Goal: Task Accomplishment & Management: Complete application form

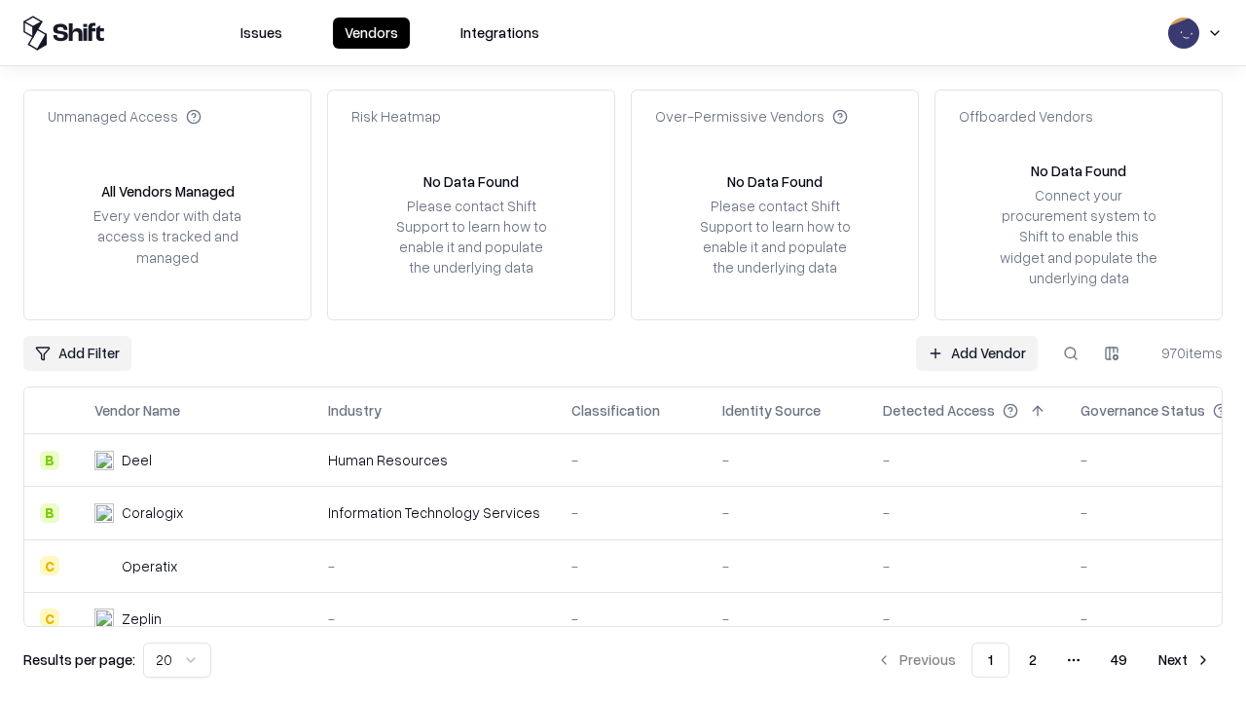
click at [976, 352] on link "Add Vendor" at bounding box center [977, 353] width 122 height 35
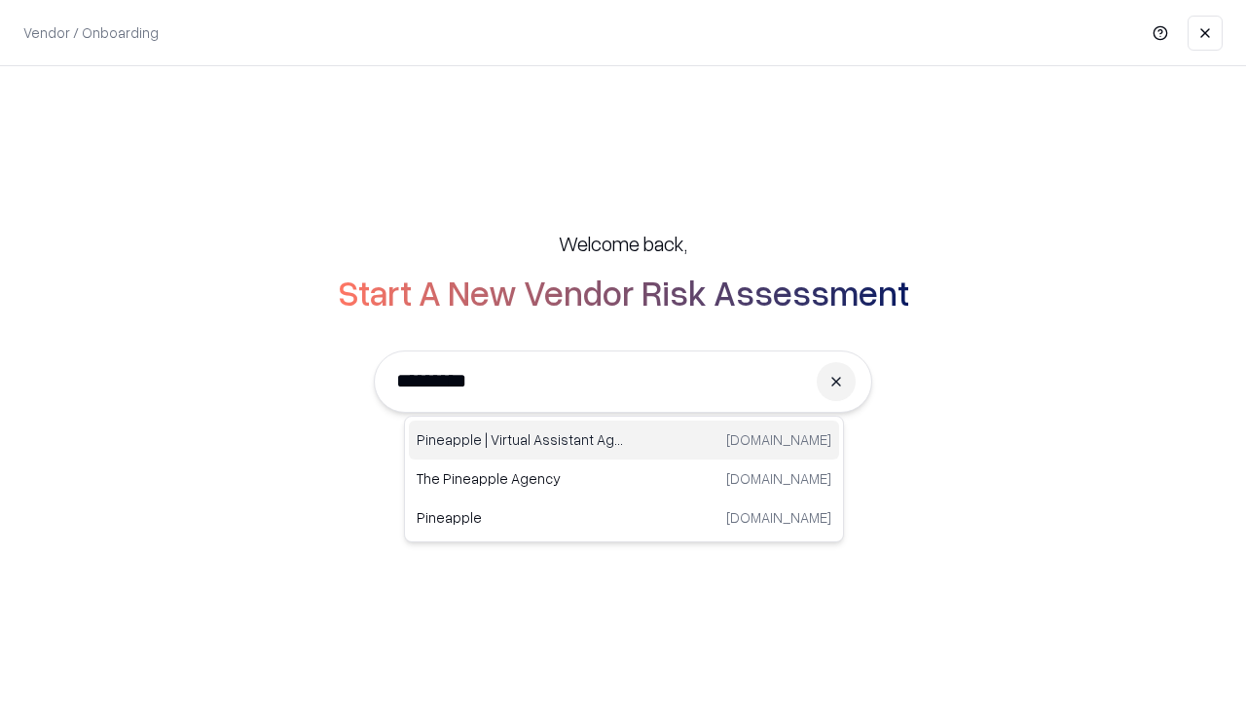
click at [624, 440] on div "Pineapple | Virtual Assistant Agency [DOMAIN_NAME]" at bounding box center [624, 439] width 430 height 39
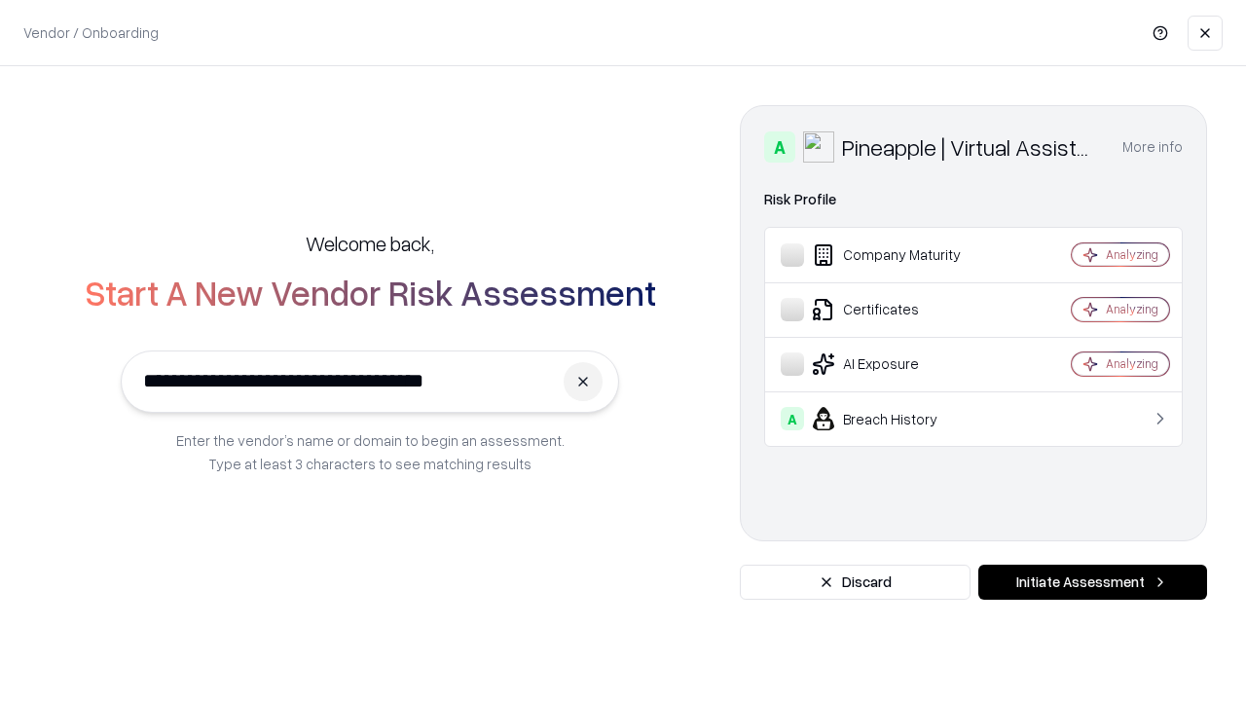
type input "**********"
click at [1092, 582] on button "Initiate Assessment" at bounding box center [1092, 582] width 229 height 35
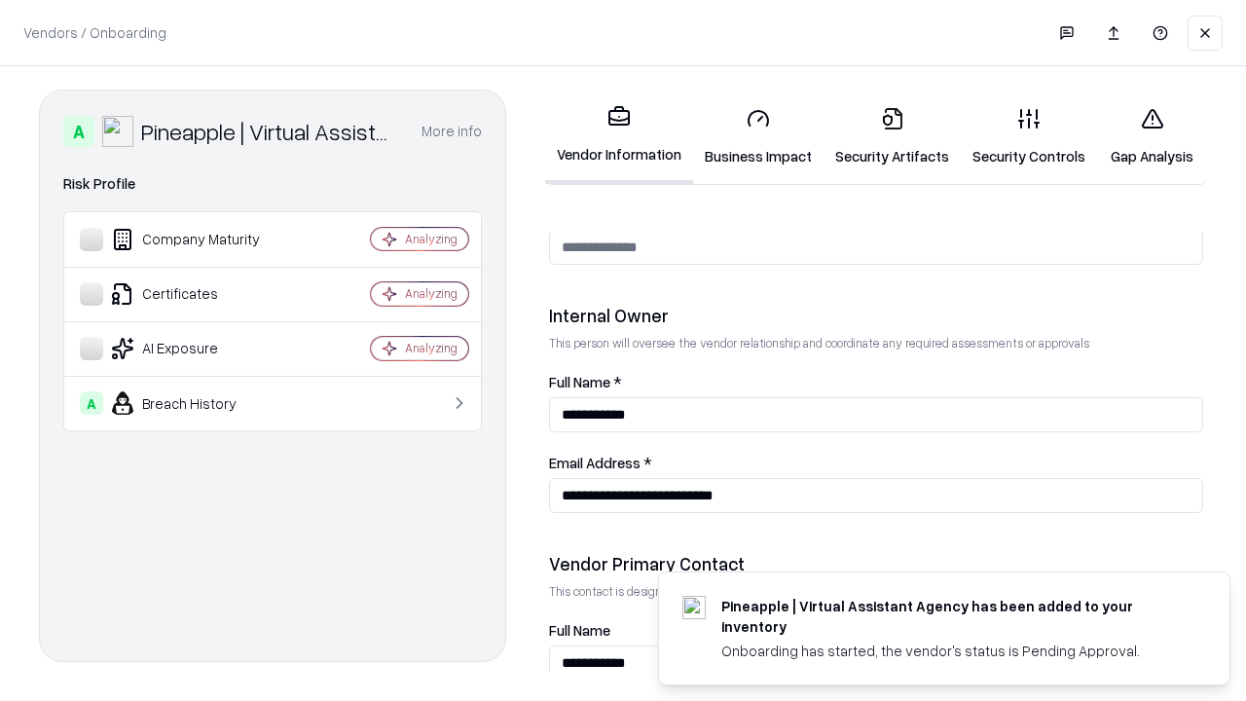
scroll to position [1008, 0]
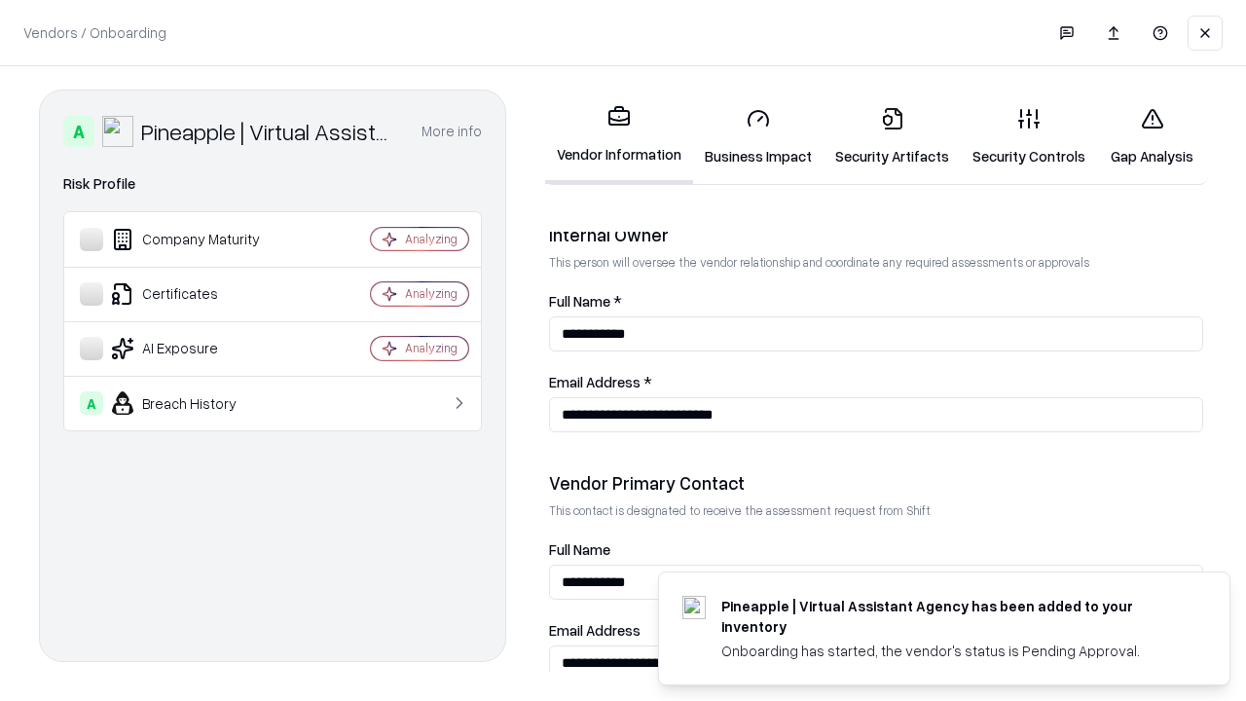
click at [758, 136] on link "Business Impact" at bounding box center [758, 136] width 130 height 91
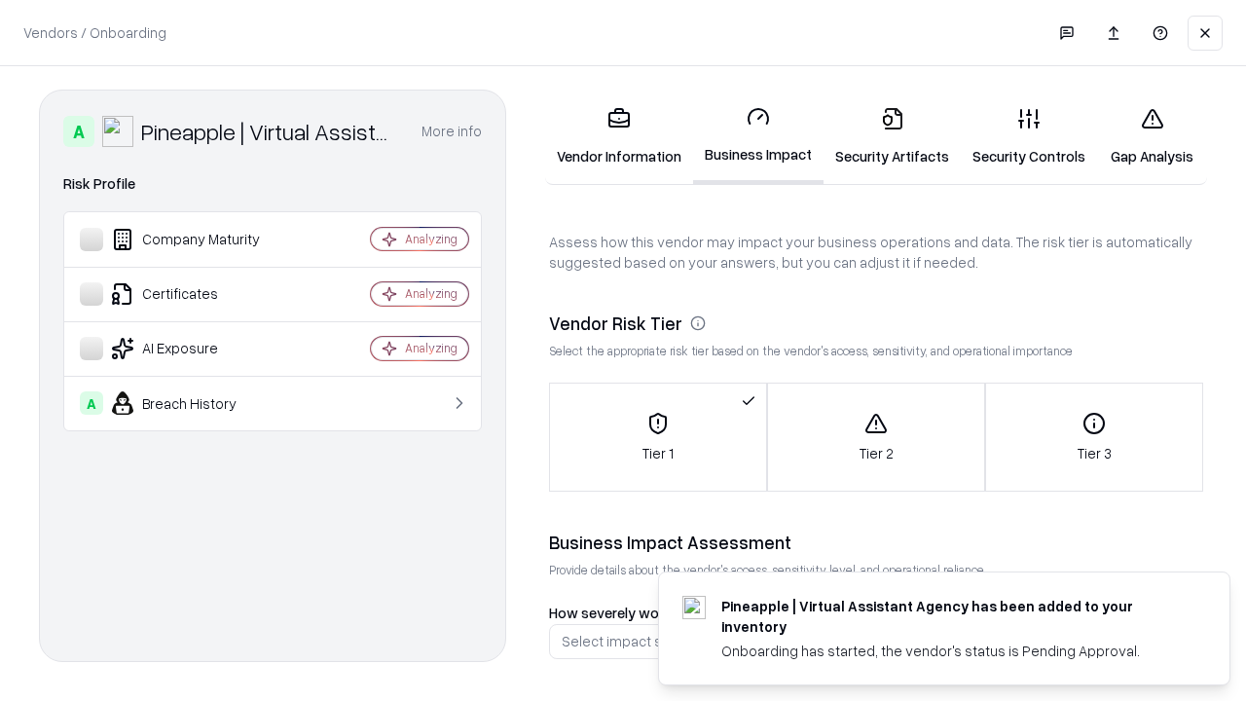
click at [892, 136] on link "Security Artifacts" at bounding box center [891, 136] width 137 height 91
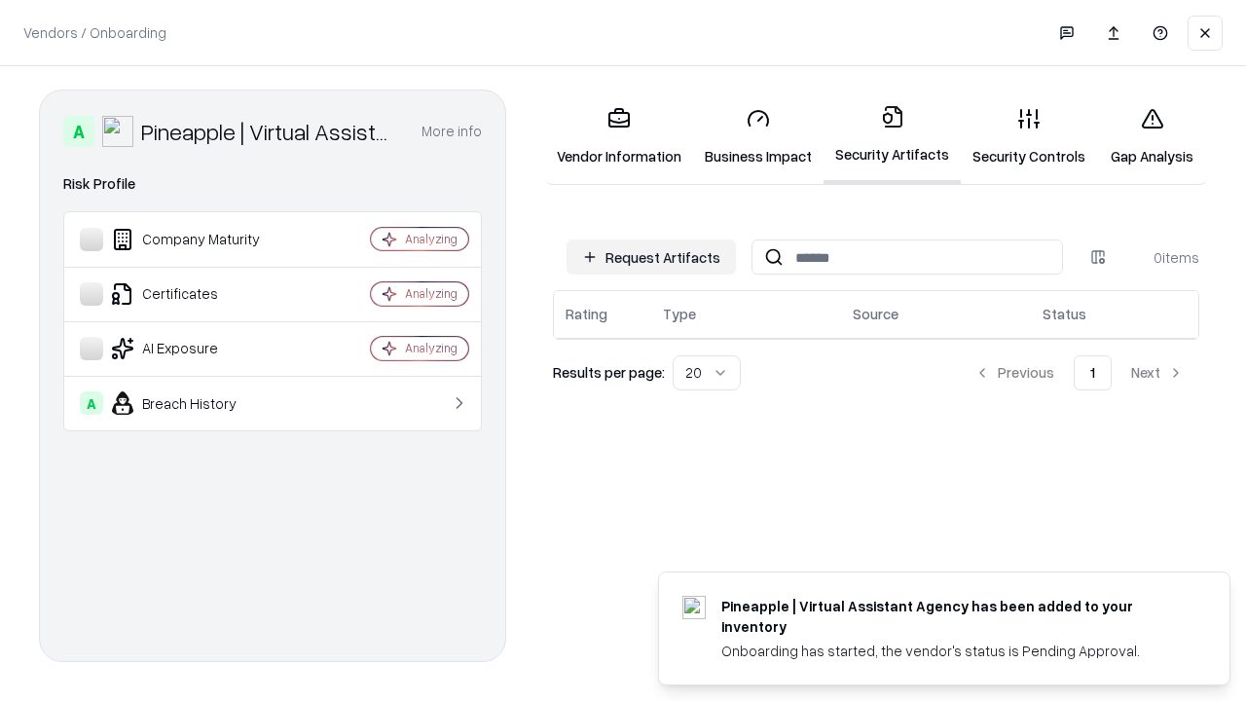
click at [651, 257] on button "Request Artifacts" at bounding box center [650, 256] width 169 height 35
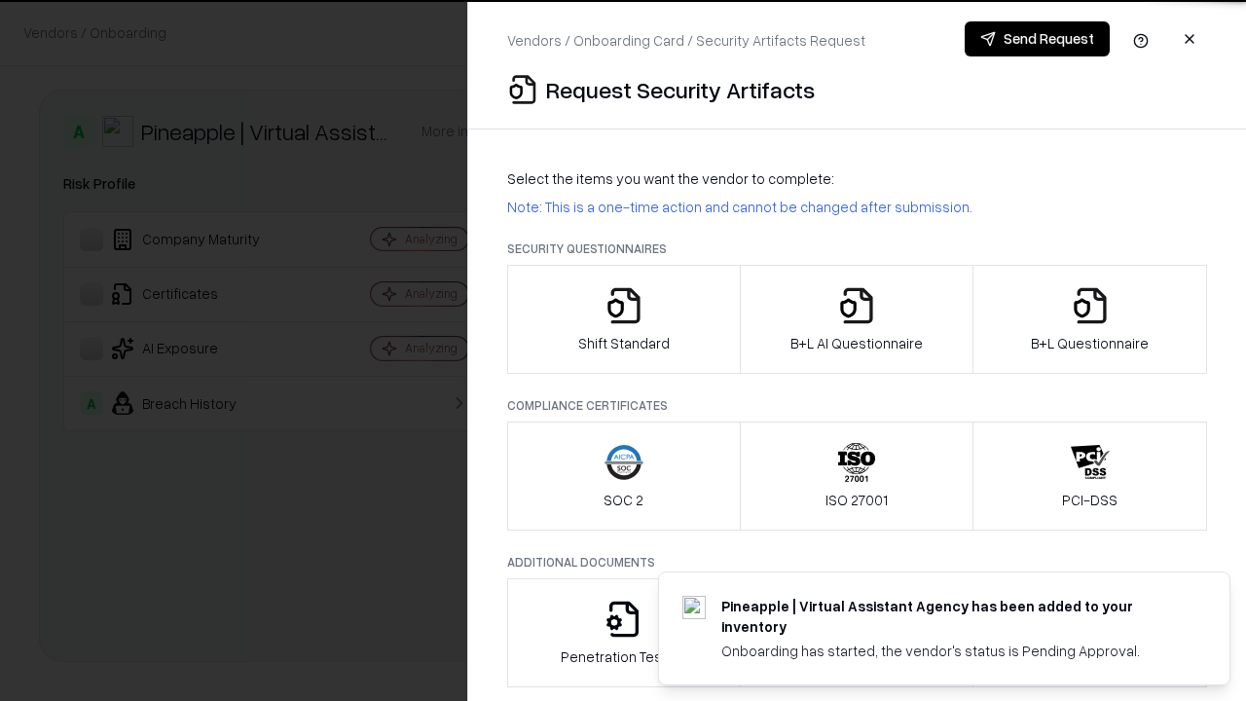
click at [623, 319] on icon "button" at bounding box center [623, 305] width 39 height 39
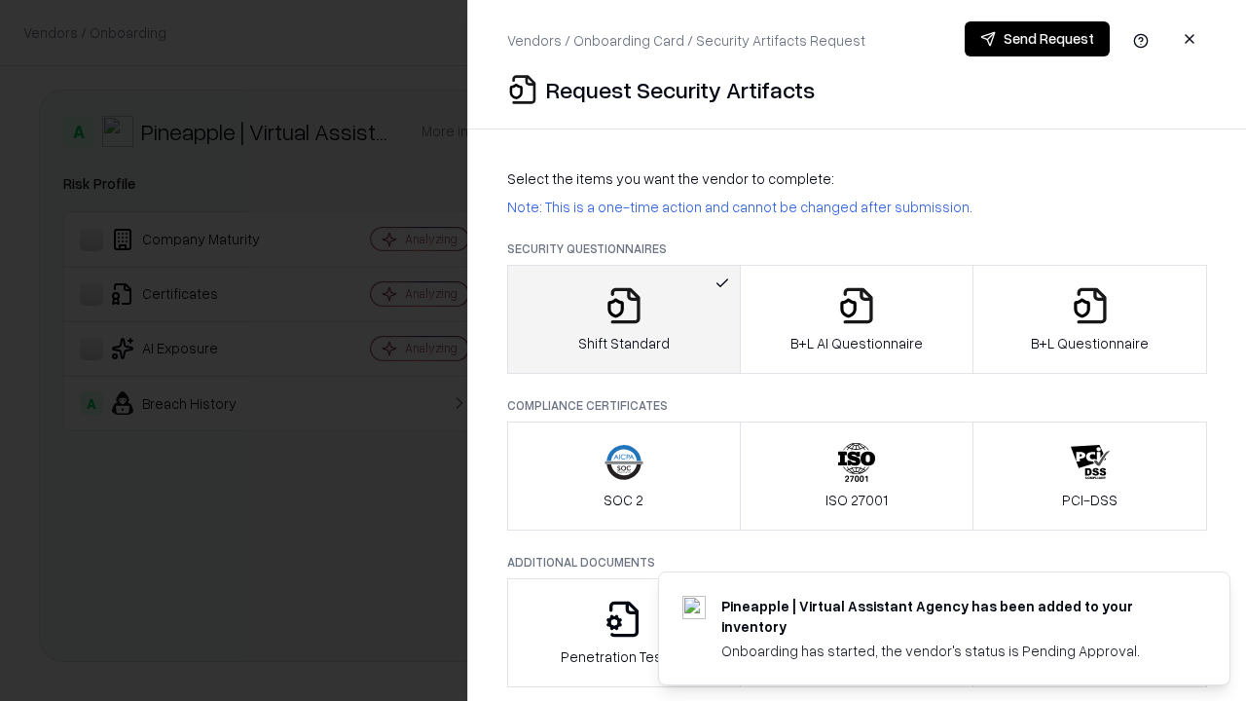
click at [1037, 39] on button "Send Request" at bounding box center [1037, 38] width 145 height 35
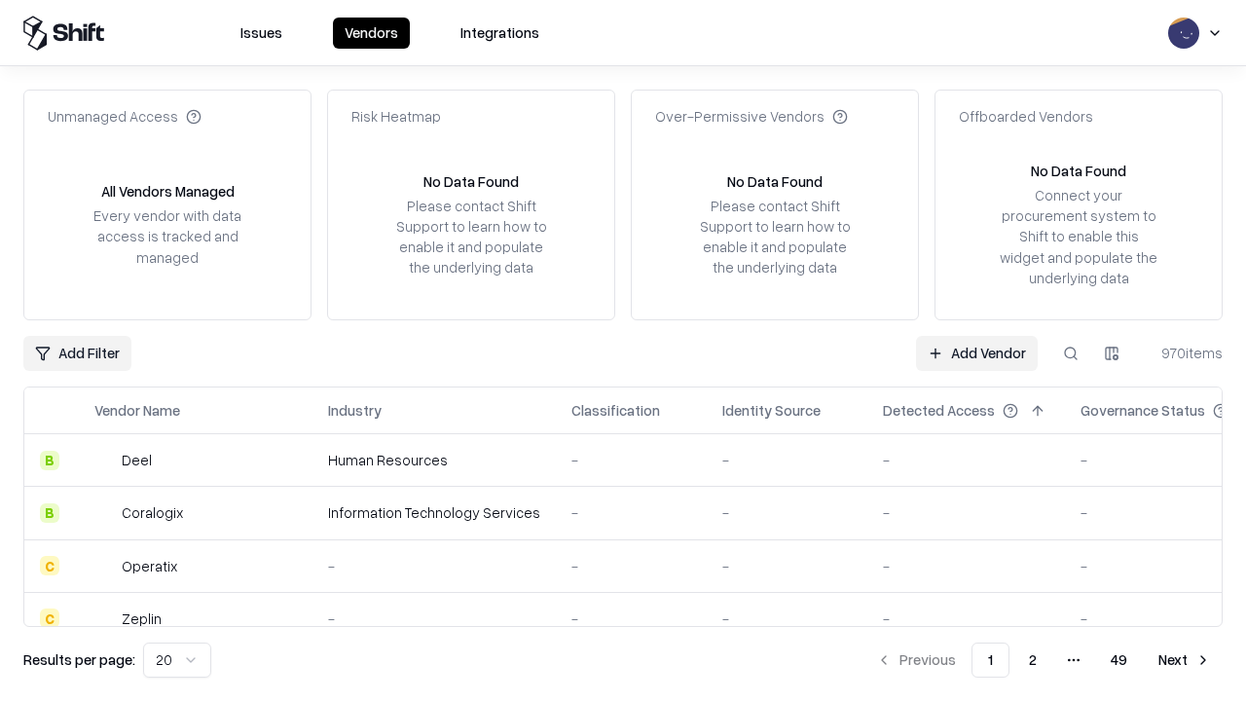
click at [1071, 352] on button at bounding box center [1070, 353] width 35 height 35
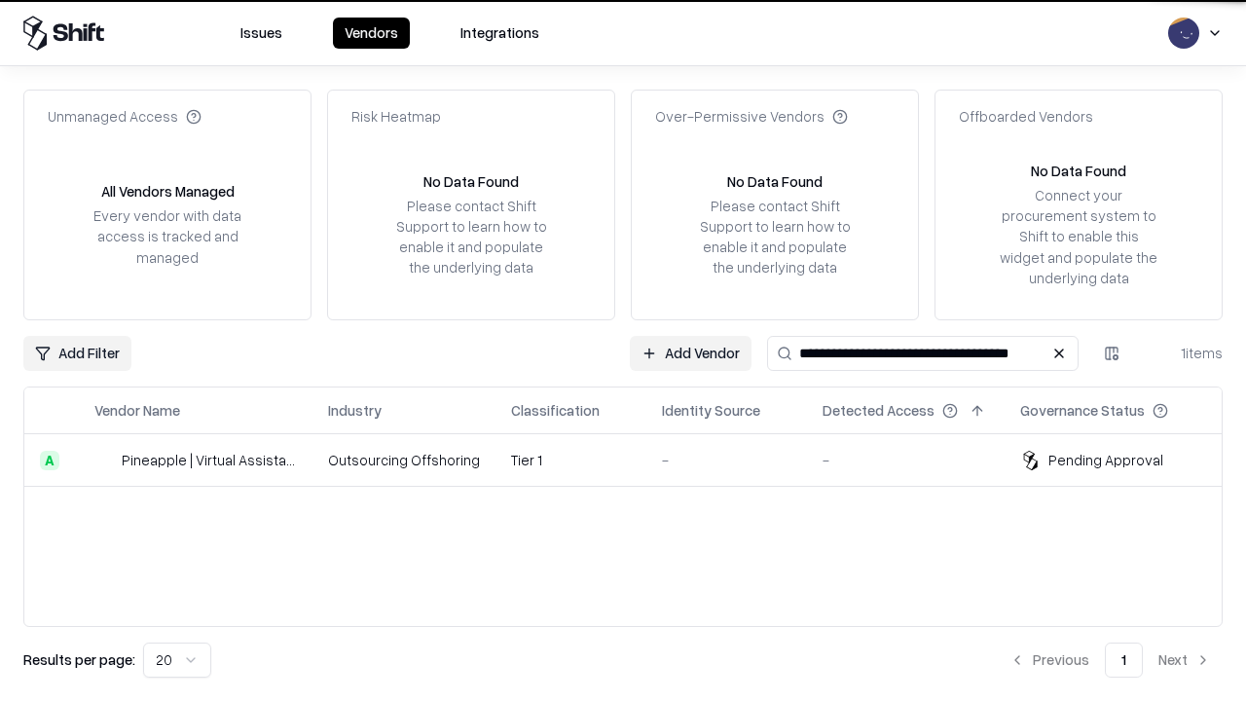
type input "**********"
click at [635, 459] on td "Tier 1" at bounding box center [570, 460] width 151 height 53
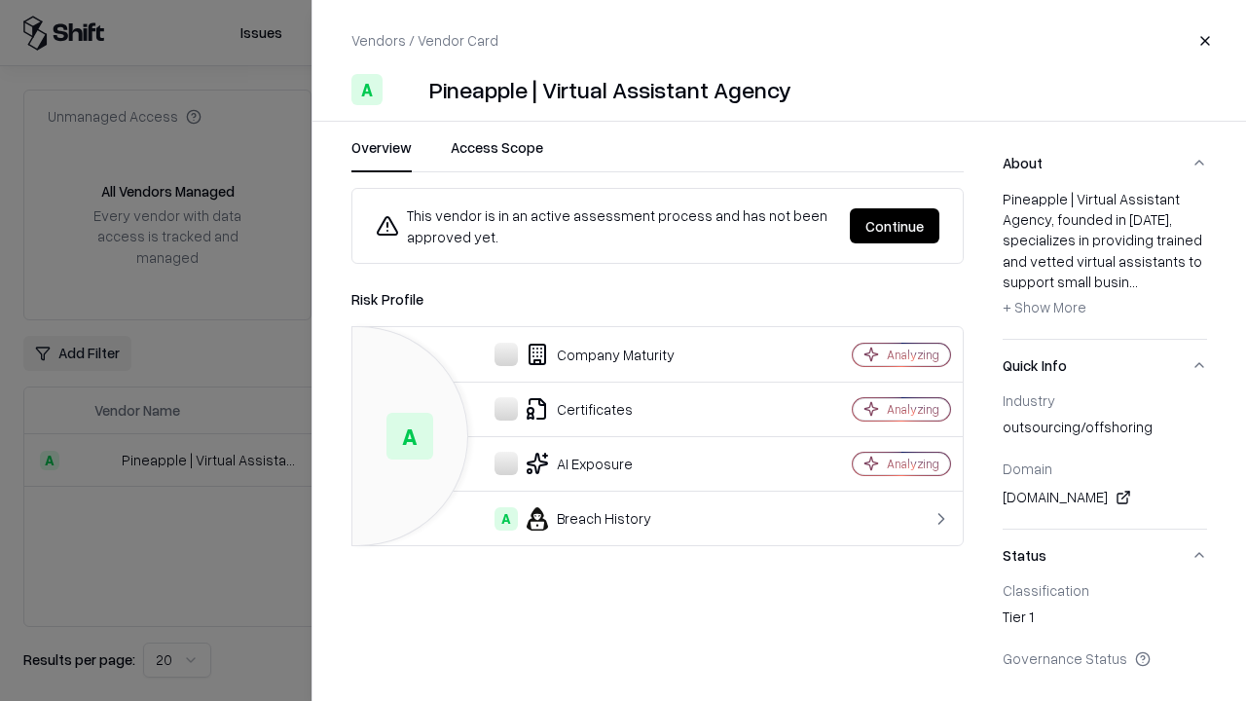
click at [894, 226] on button "Continue" at bounding box center [895, 225] width 90 height 35
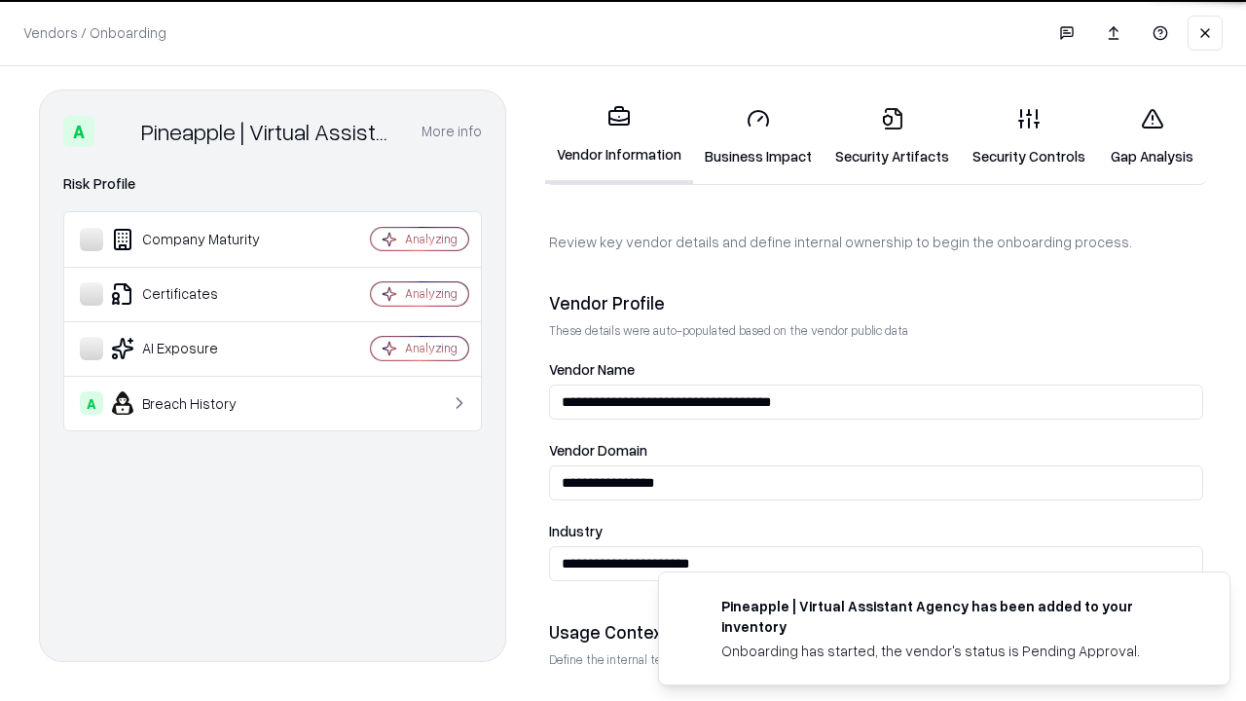
click at [892, 136] on link "Security Artifacts" at bounding box center [891, 136] width 137 height 91
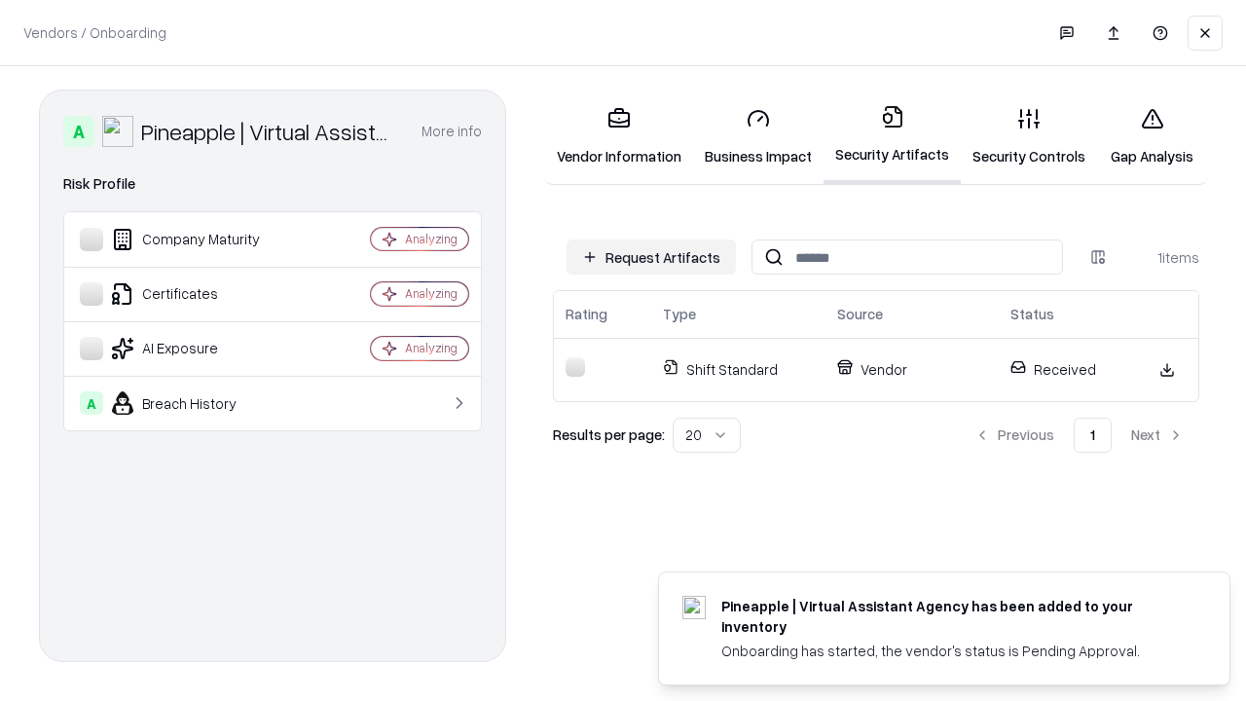
click at [1151, 136] on link "Gap Analysis" at bounding box center [1152, 136] width 110 height 91
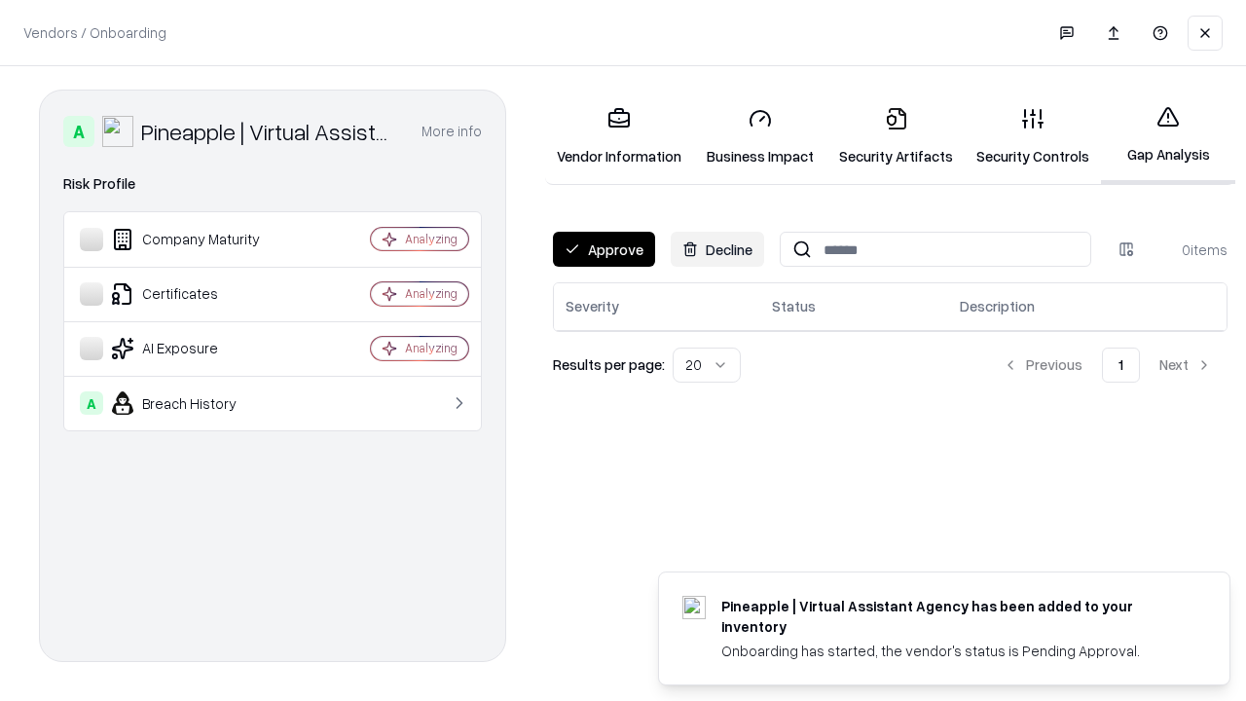
click at [603, 249] on button "Approve" at bounding box center [604, 249] width 102 height 35
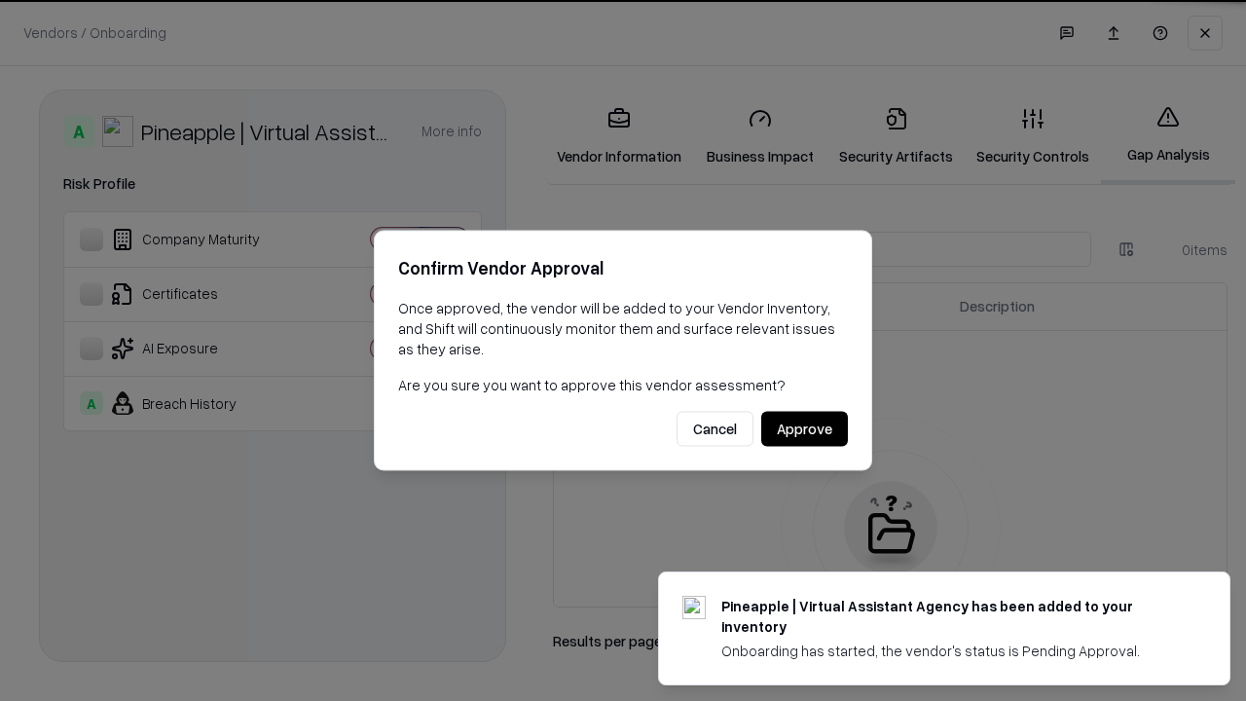
click at [804, 428] on button "Approve" at bounding box center [804, 429] width 87 height 35
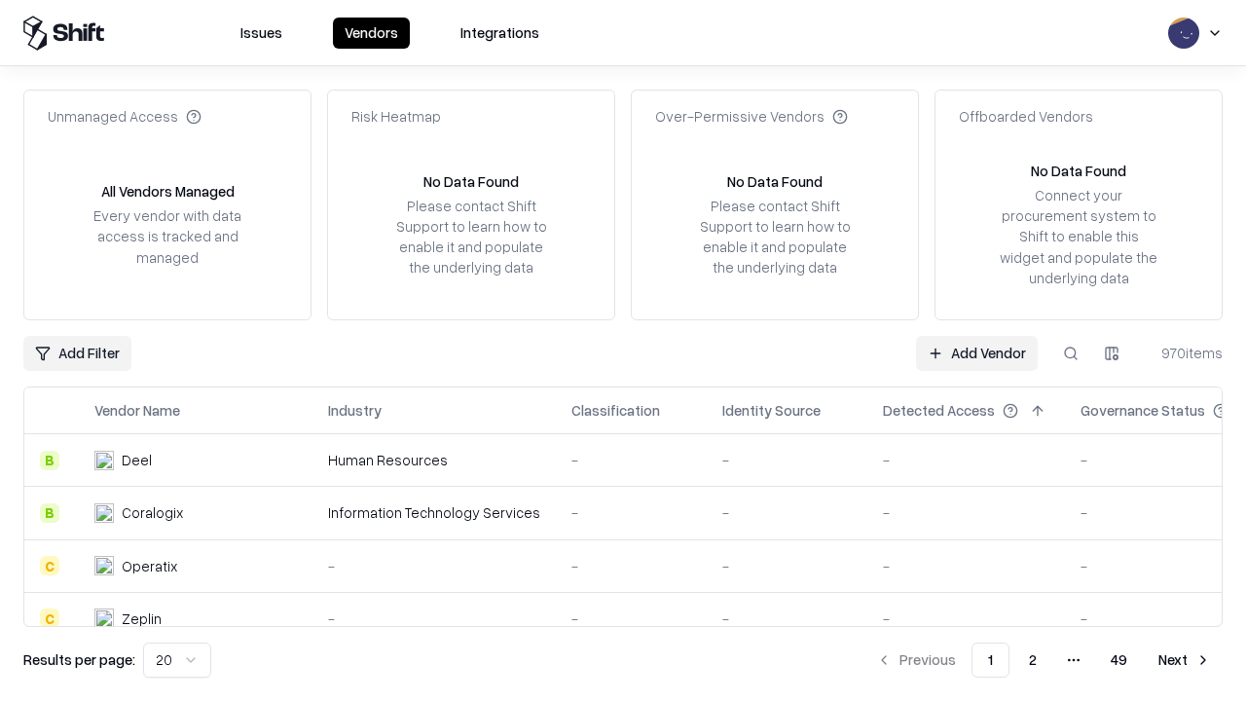
type input "**********"
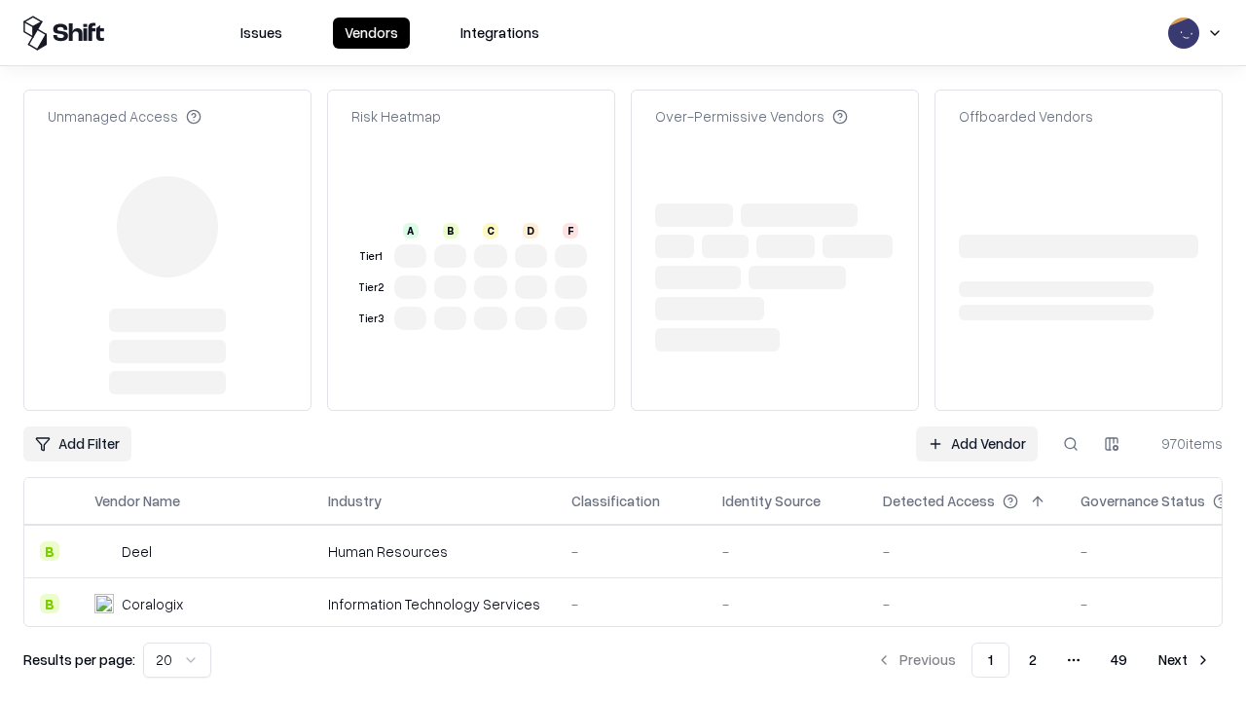
click at [976, 426] on link "Add Vendor" at bounding box center [977, 443] width 122 height 35
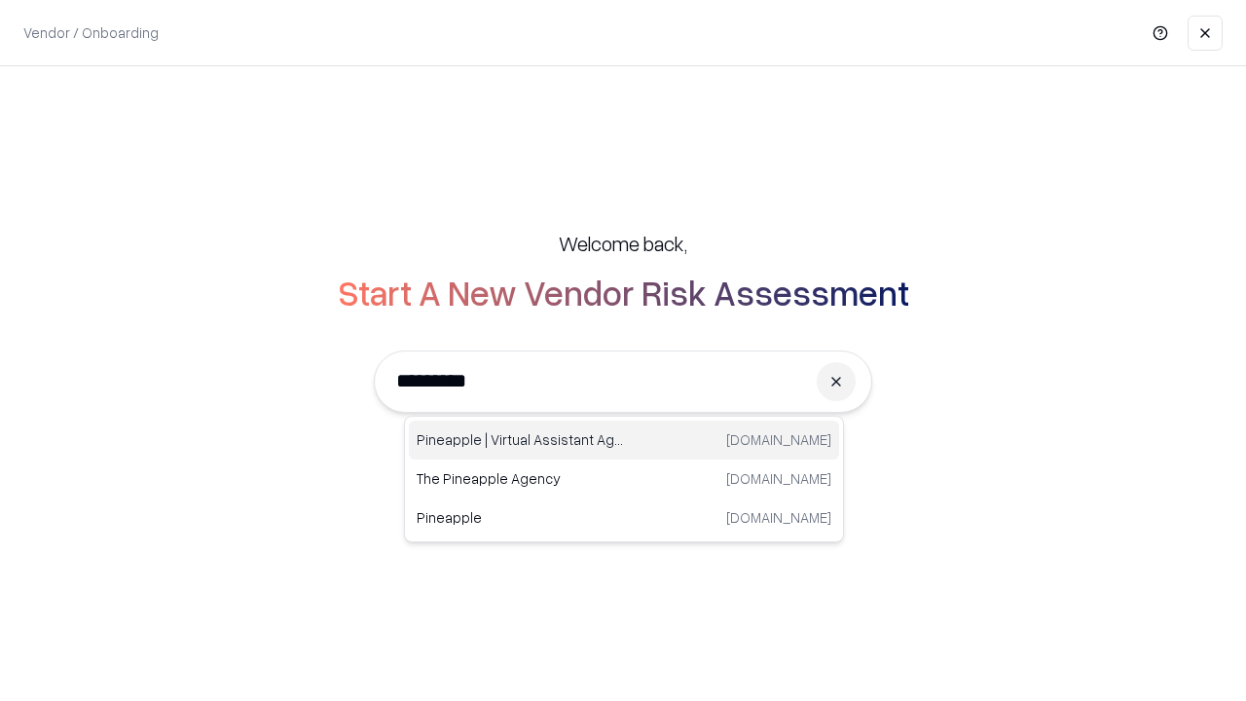
click at [624, 440] on div "Pineapple | Virtual Assistant Agency [DOMAIN_NAME]" at bounding box center [624, 439] width 430 height 39
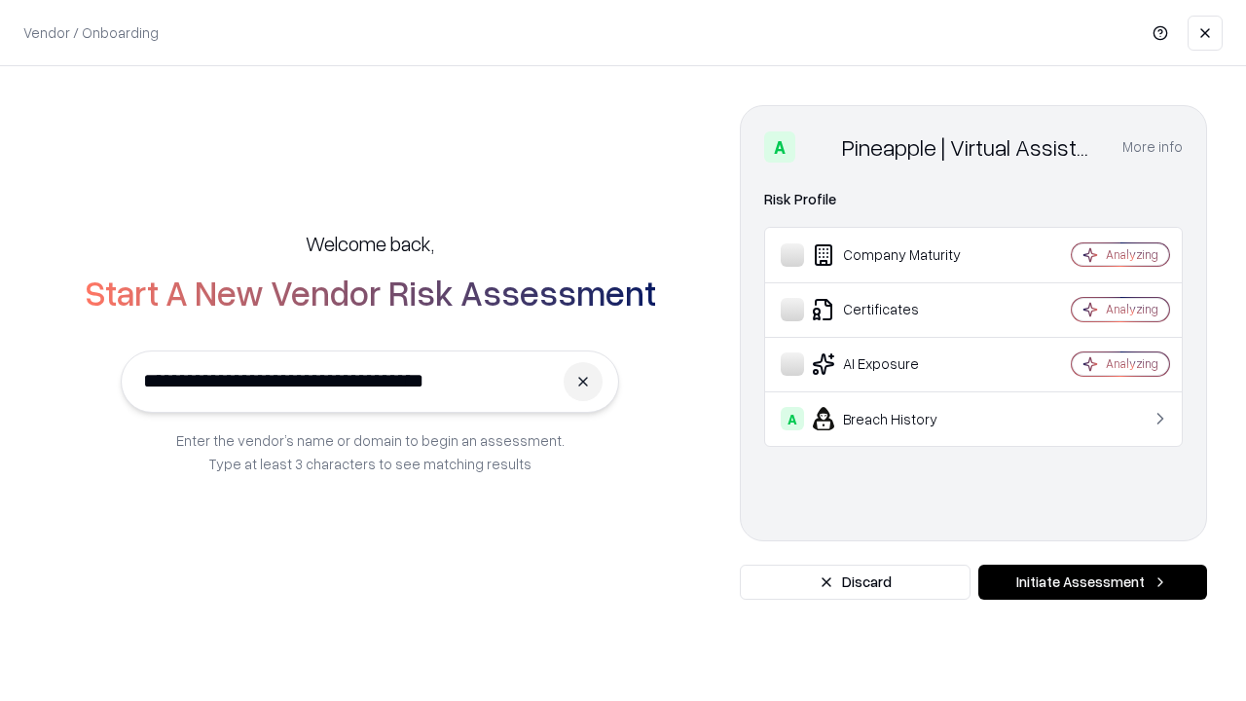
type input "**********"
click at [1092, 582] on button "Initiate Assessment" at bounding box center [1092, 582] width 229 height 35
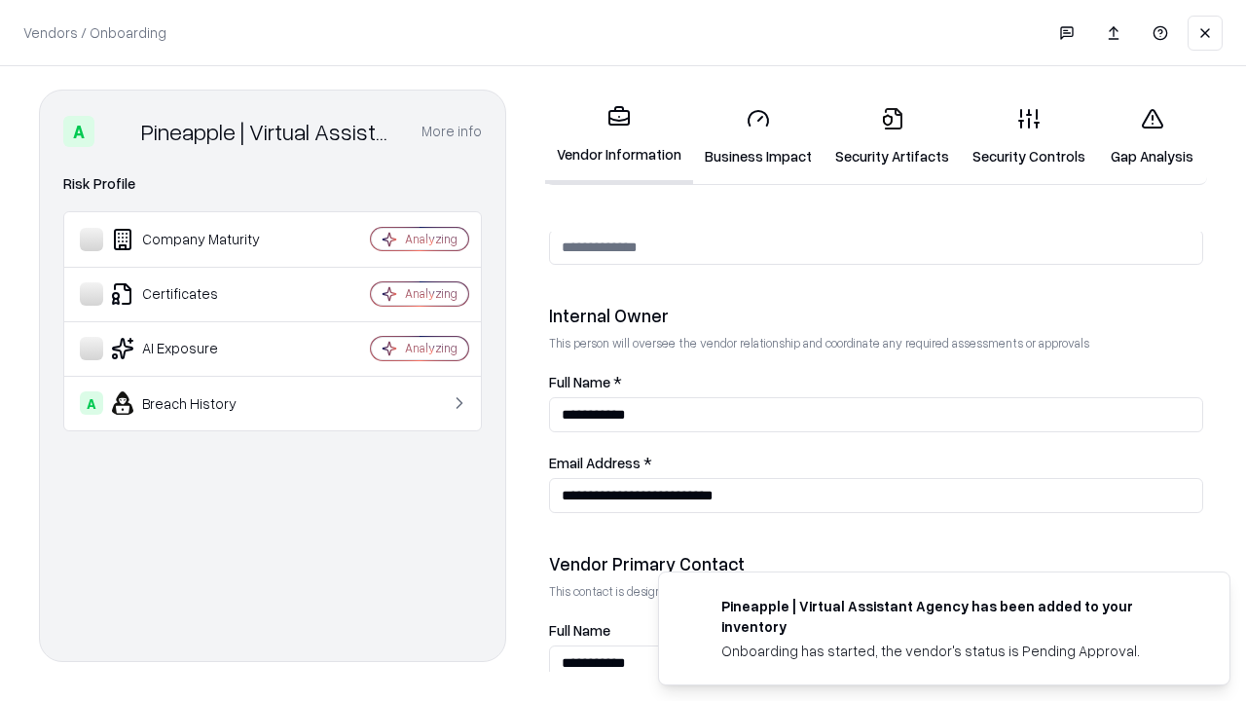
scroll to position [1008, 0]
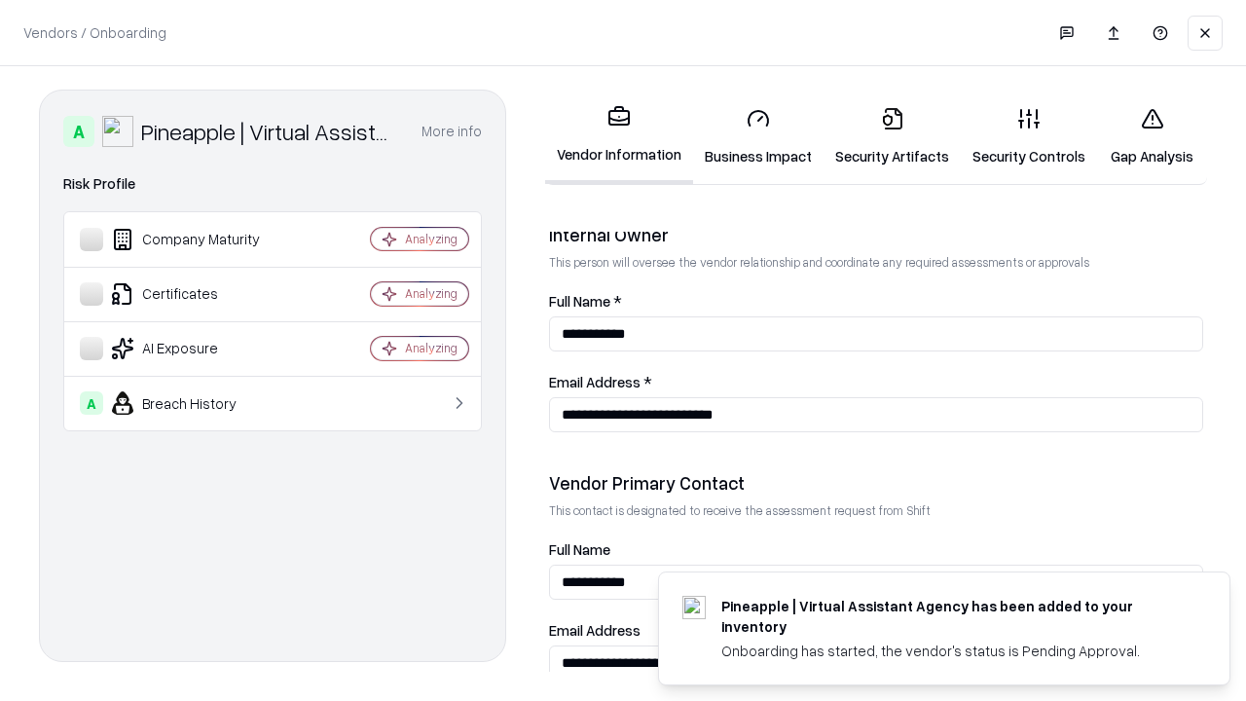
click at [1151, 136] on link "Gap Analysis" at bounding box center [1152, 136] width 110 height 91
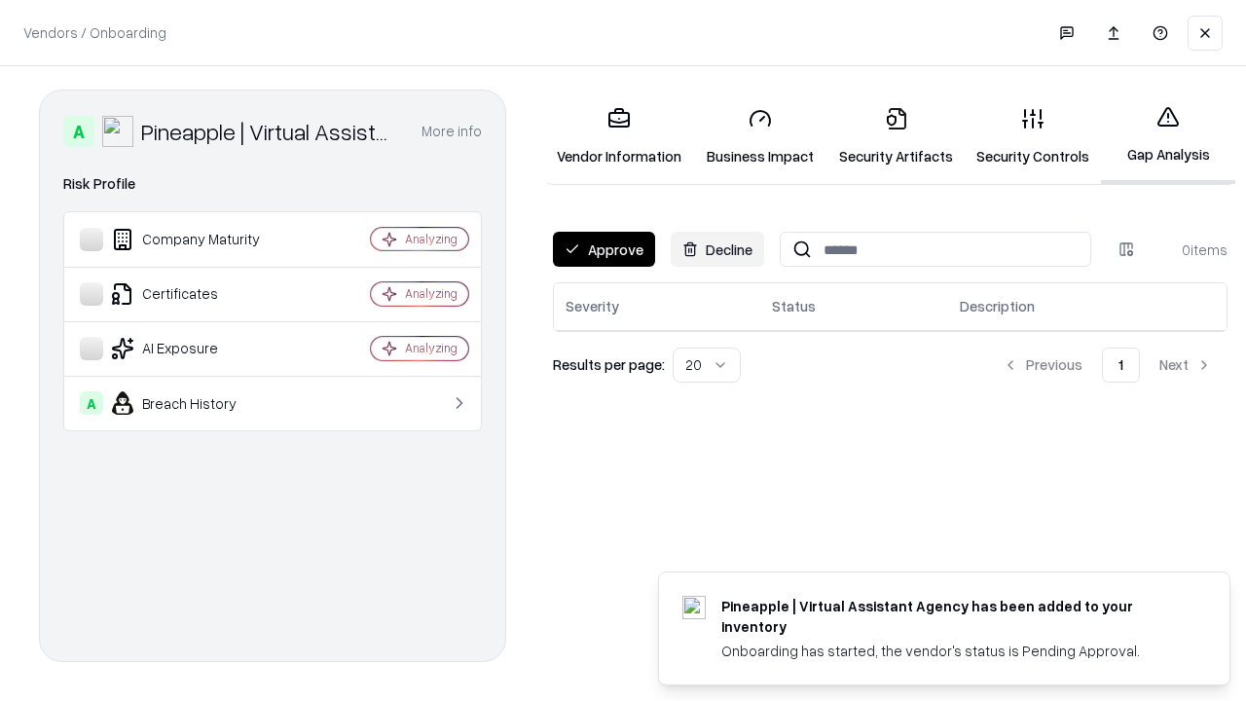
click at [603, 249] on button "Approve" at bounding box center [604, 249] width 102 height 35
